Goal: Communication & Community: Share content

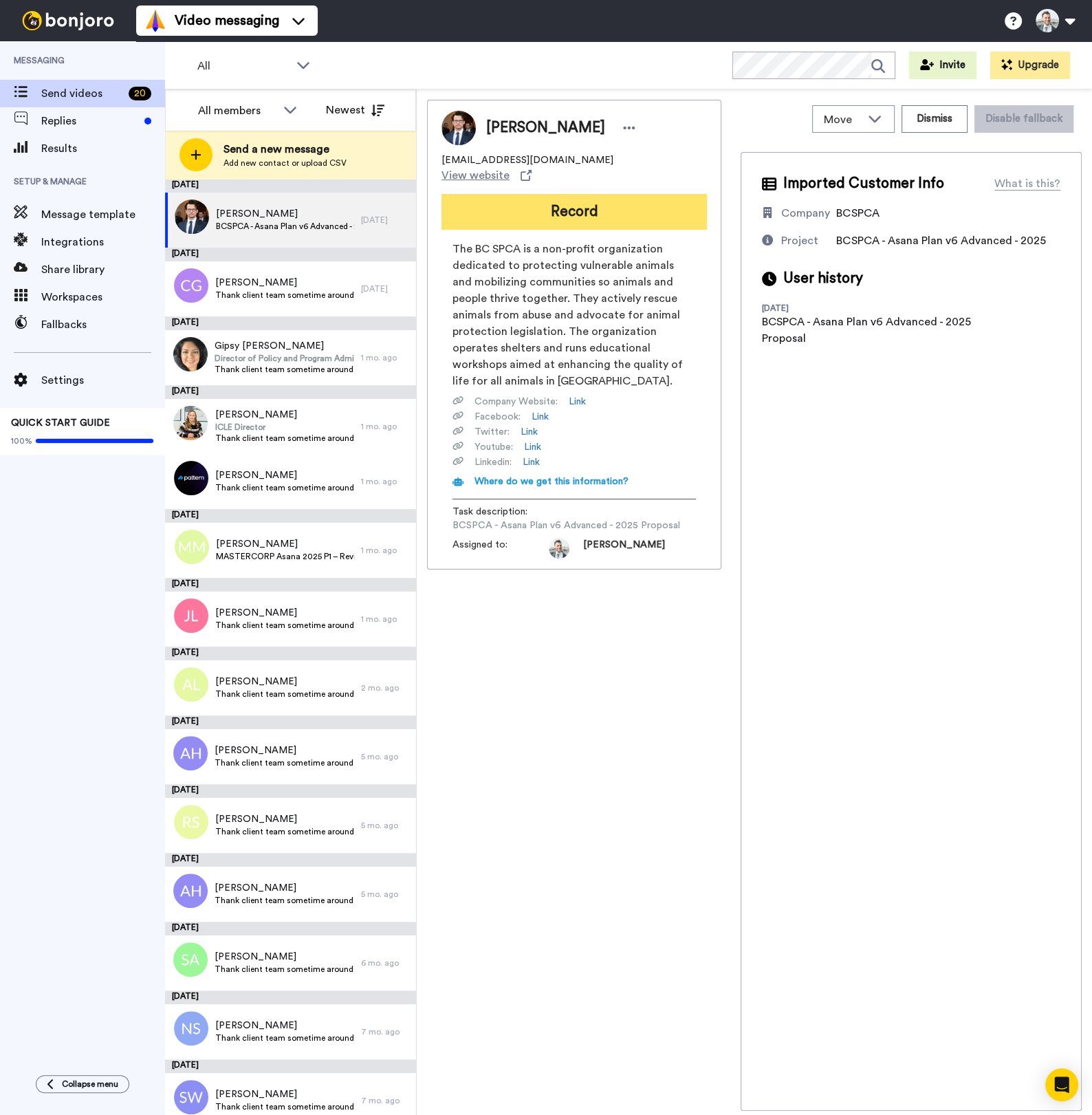
click at [601, 206] on button "Record" at bounding box center [574, 211] width 265 height 36
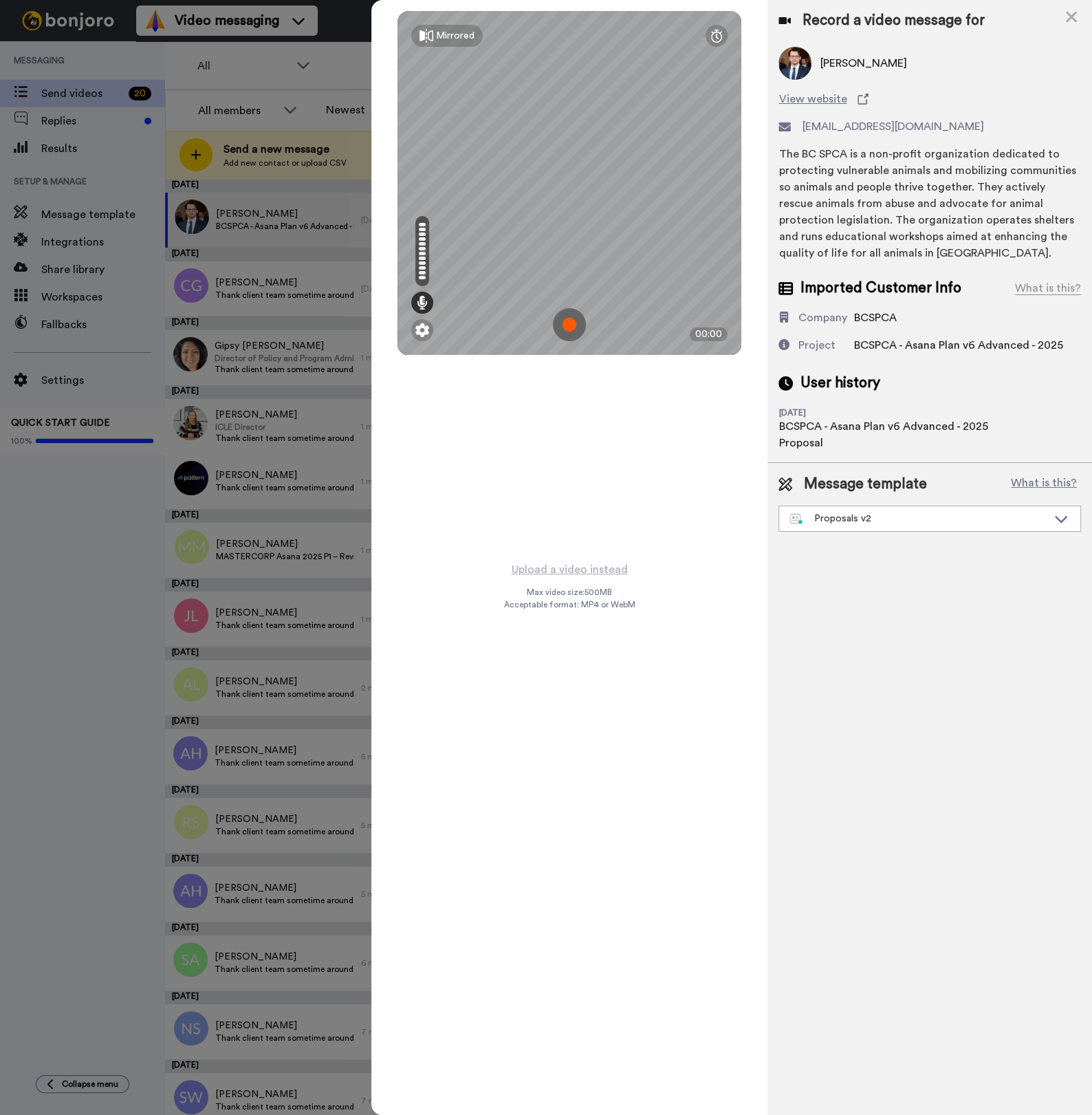
click at [570, 330] on img at bounding box center [569, 325] width 33 height 33
click at [566, 330] on img at bounding box center [569, 325] width 33 height 33
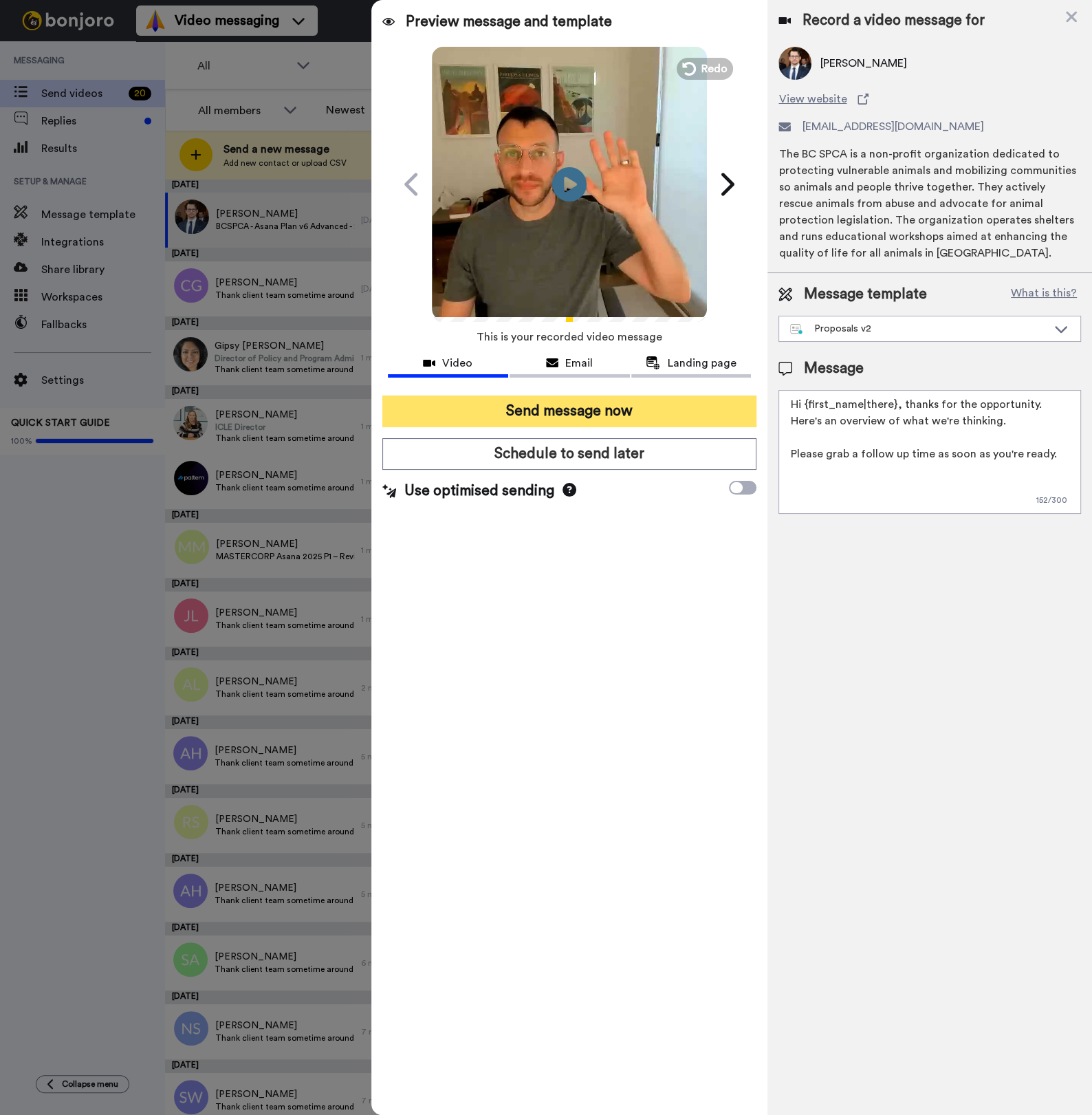
click at [584, 416] on button "Send message now" at bounding box center [569, 411] width 374 height 32
